Goal: Transaction & Acquisition: Purchase product/service

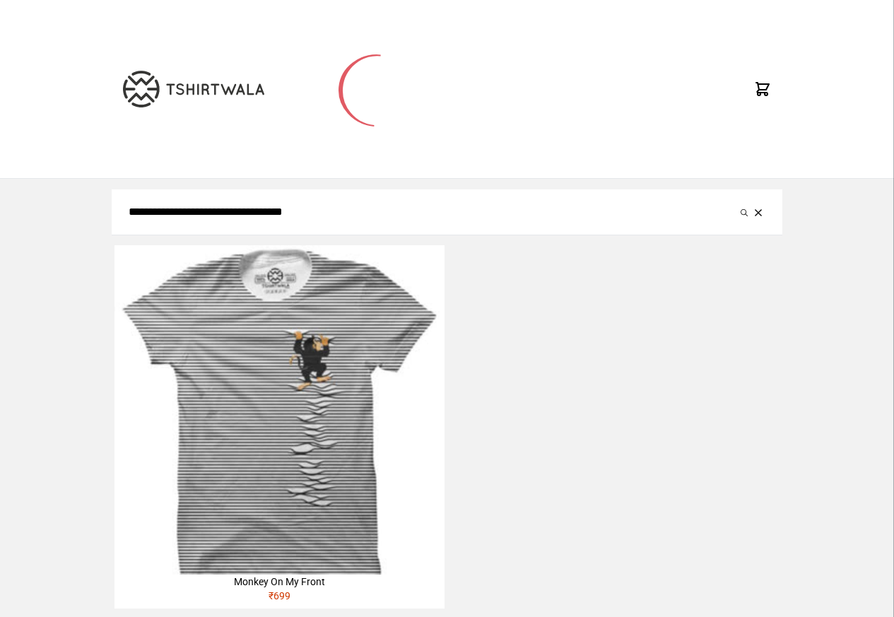
type input "**********"
click at [737, 204] on button "submit" at bounding box center [744, 212] width 14 height 17
click at [332, 385] on img at bounding box center [279, 409] width 329 height 329
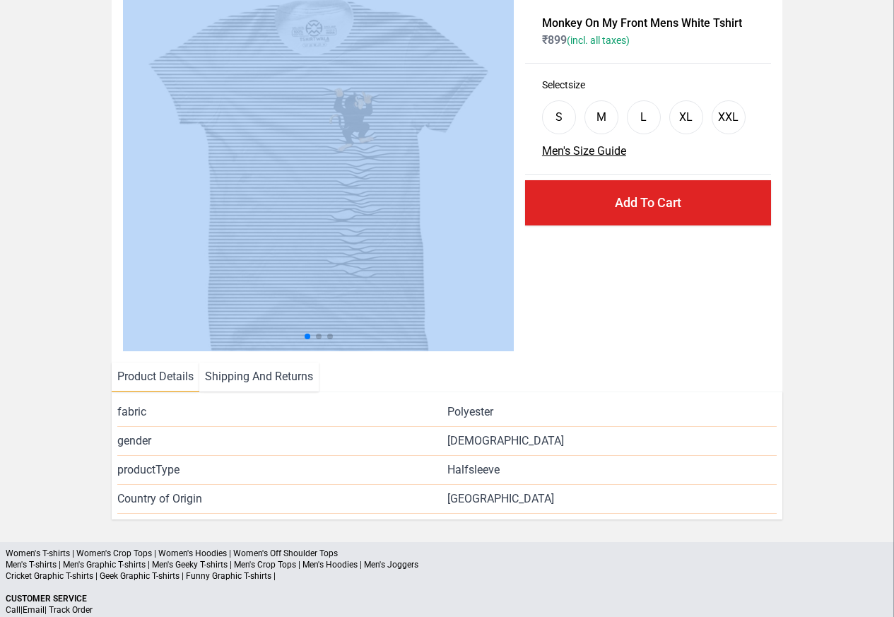
scroll to position [171, 0]
